Goal: Task Accomplishment & Management: Manage account settings

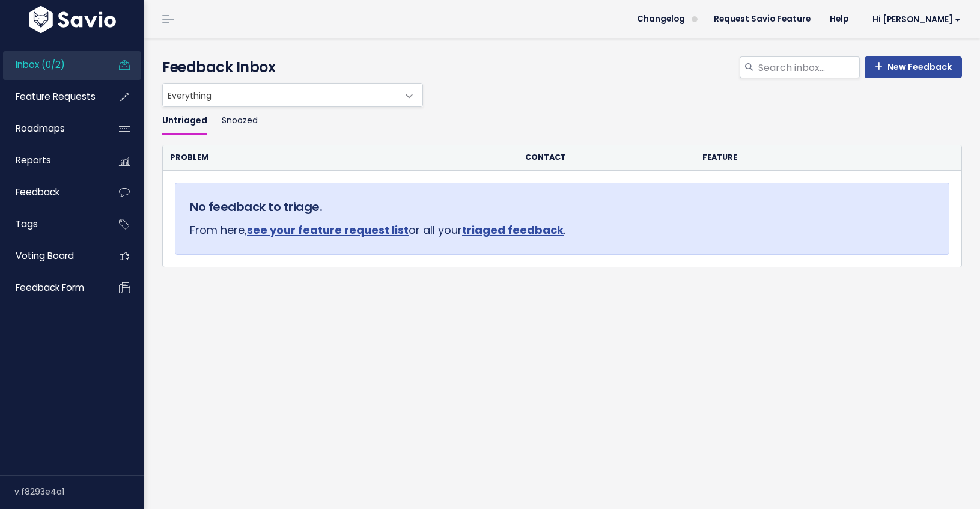
click at [49, 67] on span "Inbox (0/2)" at bounding box center [40, 64] width 49 height 13
